Goal: Task Accomplishment & Management: Complete application form

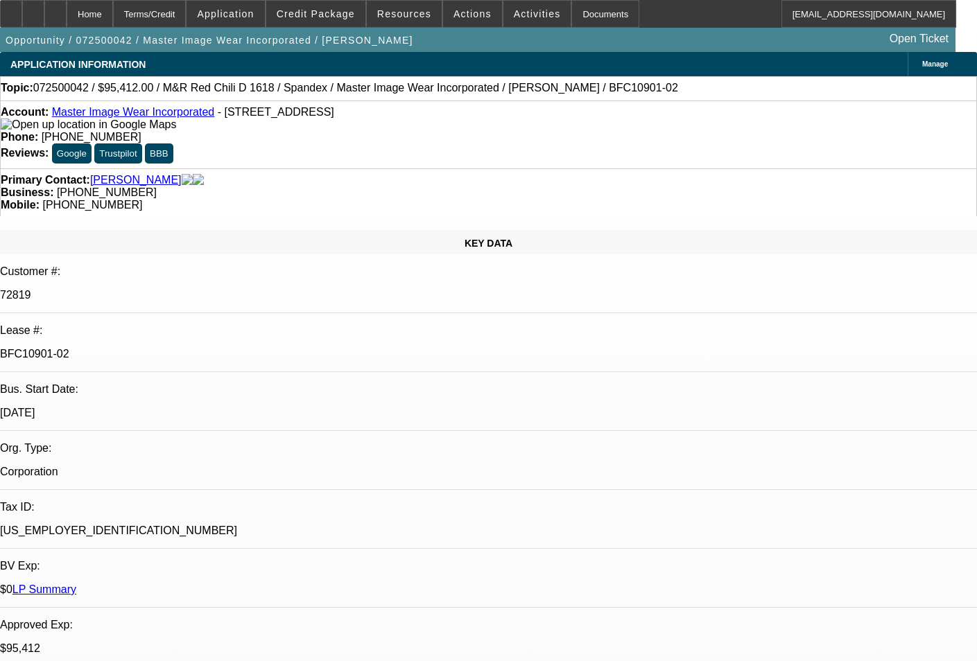
select select "0"
select select "0.1"
select select "0"
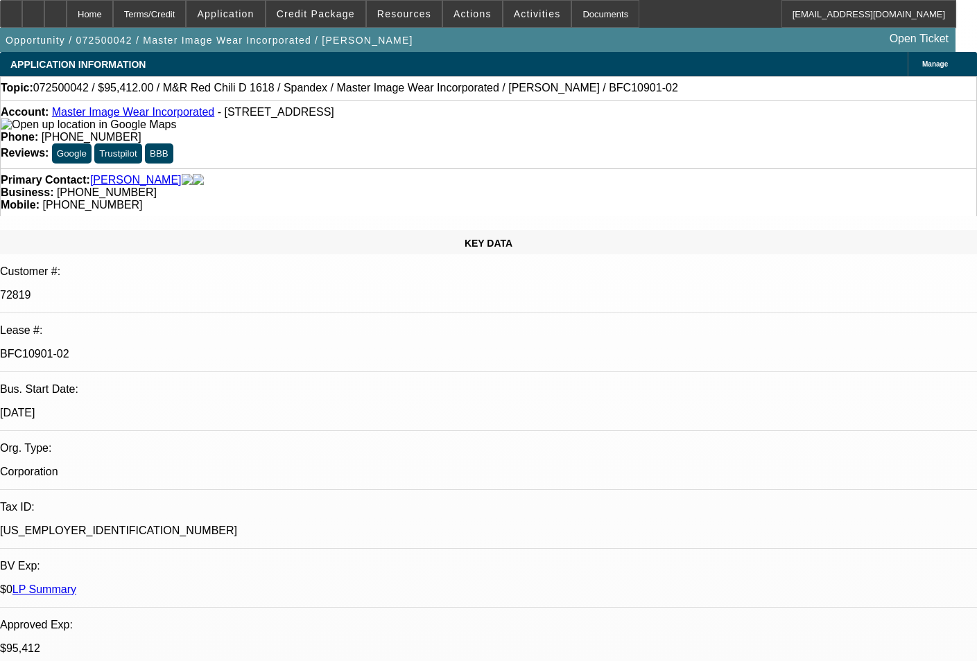
select select "0.1"
select select "0"
select select "0.1"
select select "0"
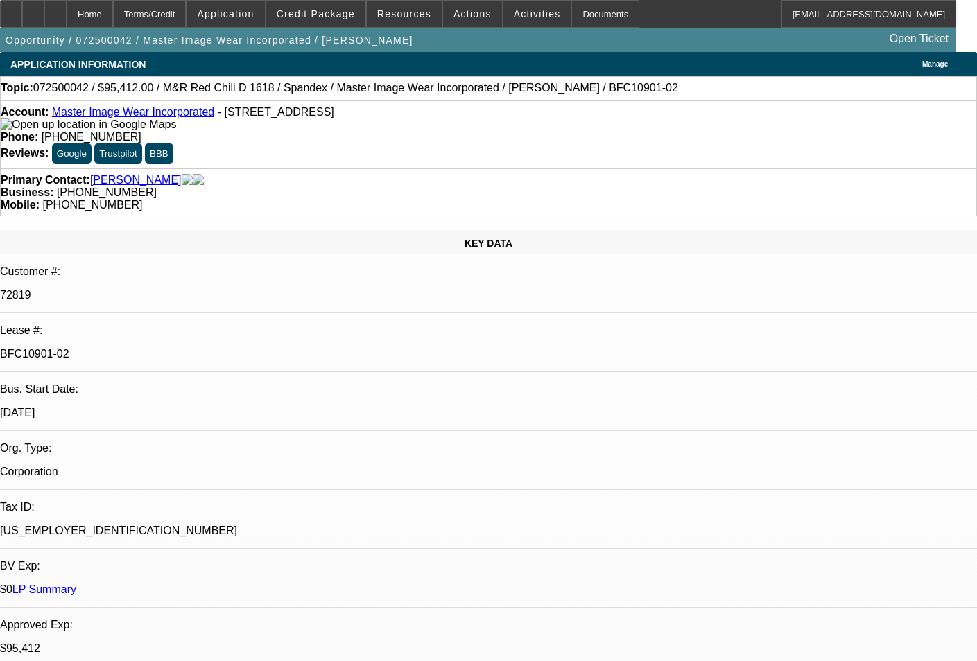
select select "0"
select select "0.1"
select select "1"
select select "4"
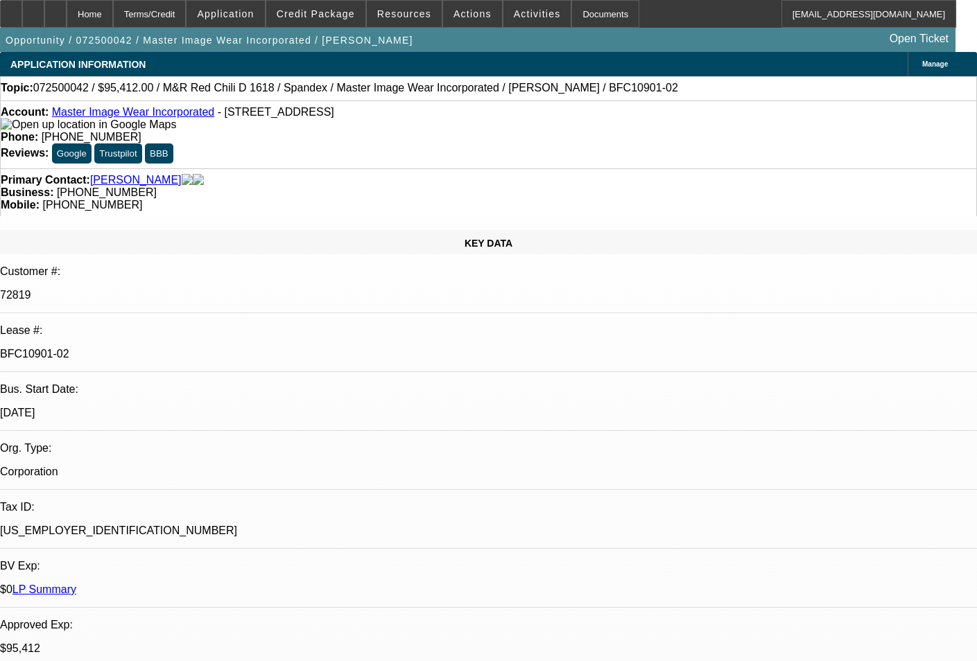
select select "1"
select select "4"
select select "1"
select select "3"
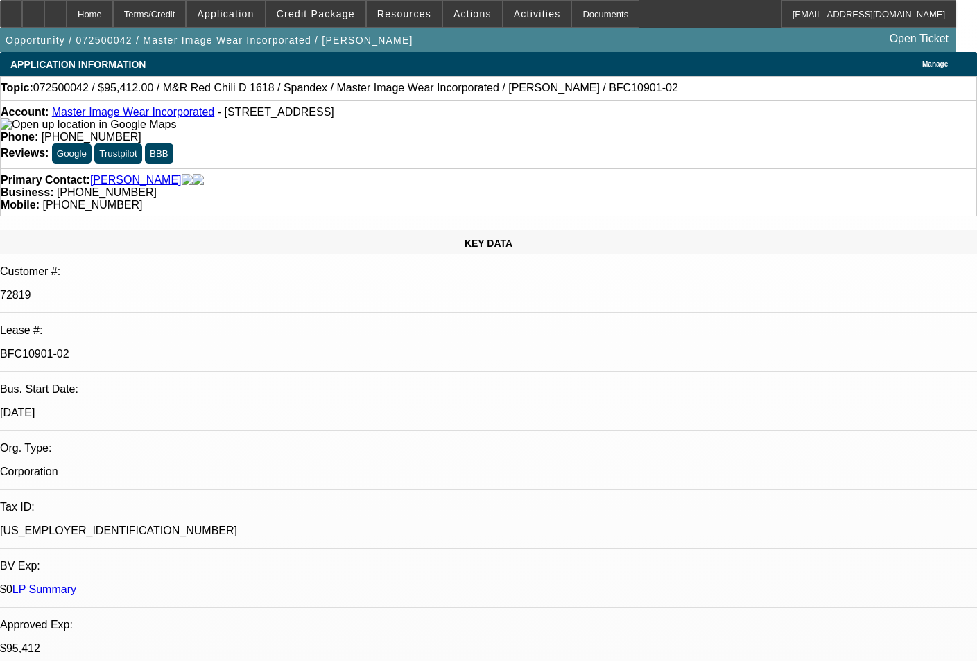
select select "4"
select select "1"
select select "3"
select select "4"
